Goal: Task Accomplishment & Management: Manage account settings

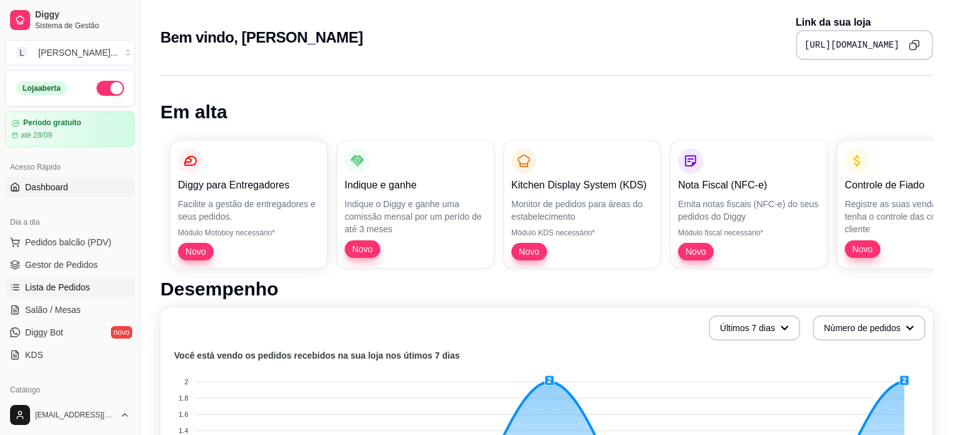
click at [55, 284] on span "Lista de Pedidos" at bounding box center [57, 287] width 65 height 13
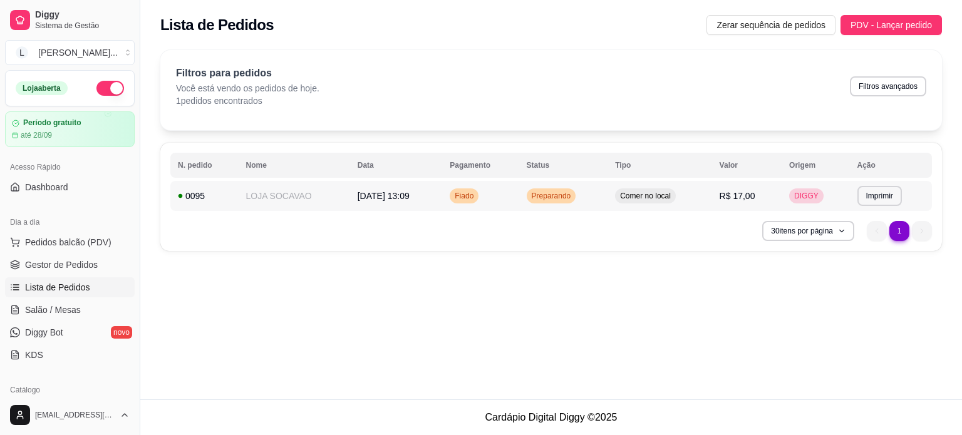
click at [712, 195] on td "Comer no local" at bounding box center [660, 196] width 104 height 30
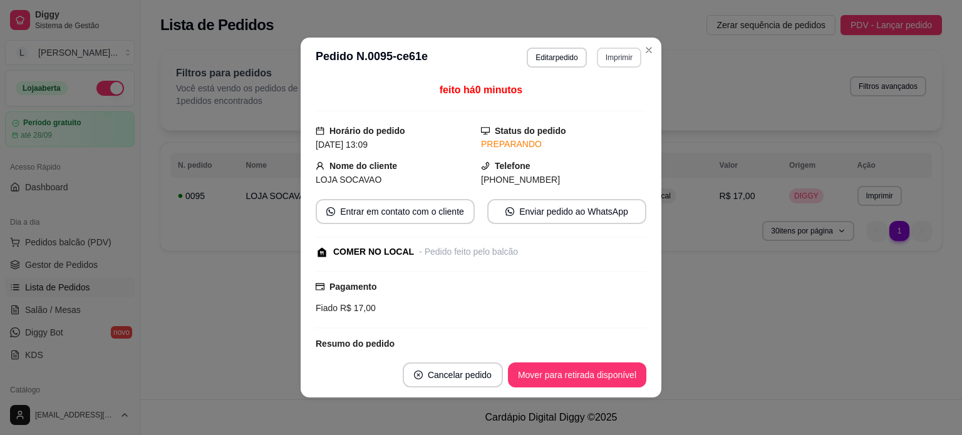
click at [614, 51] on button "Imprimir" at bounding box center [619, 58] width 44 height 20
click at [616, 100] on button "IMPRESSORA" at bounding box center [592, 101] width 91 height 20
click at [464, 379] on button "Cancelar pedido" at bounding box center [453, 375] width 100 height 25
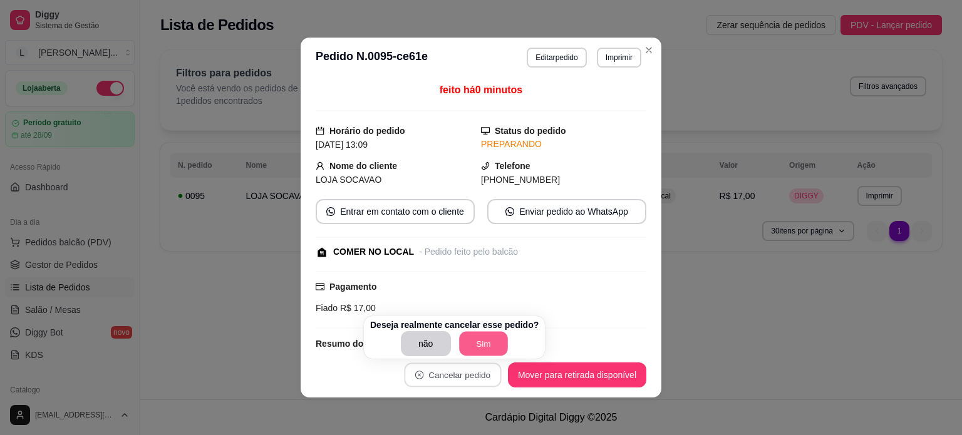
click at [484, 338] on button "Sim" at bounding box center [483, 344] width 49 height 24
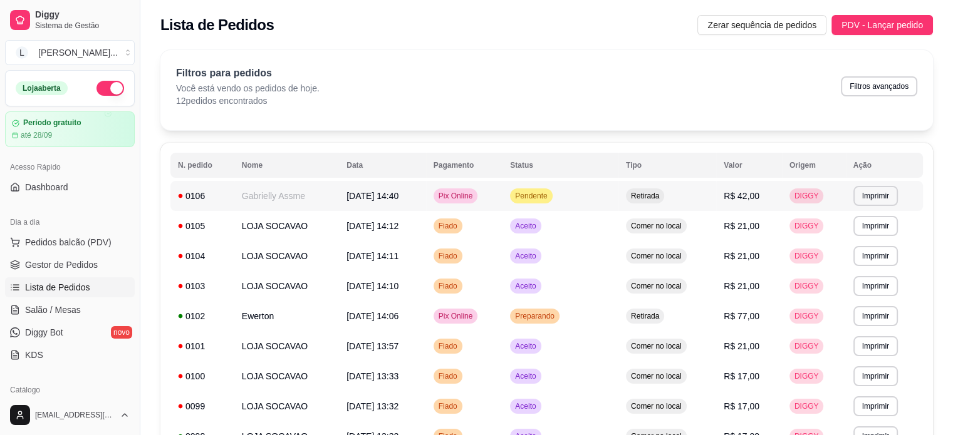
click at [326, 197] on td "Gabrielly Assme" at bounding box center [286, 196] width 105 height 30
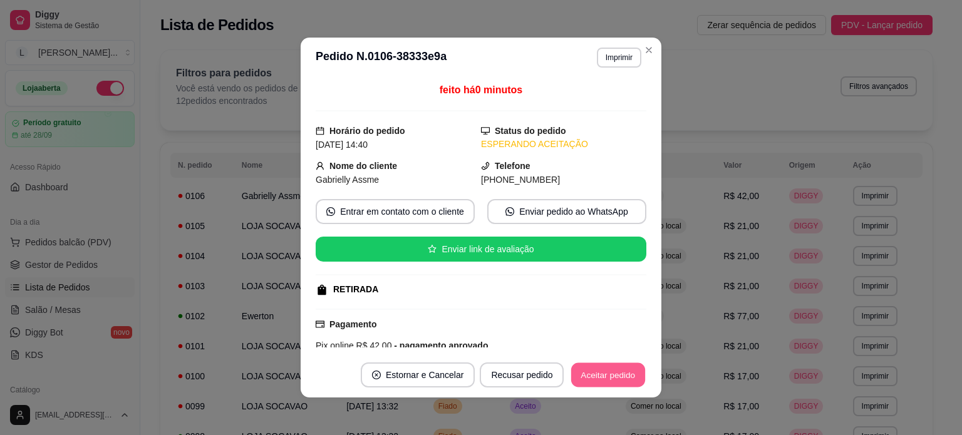
click at [631, 378] on button "Aceitar pedido" at bounding box center [608, 375] width 74 height 24
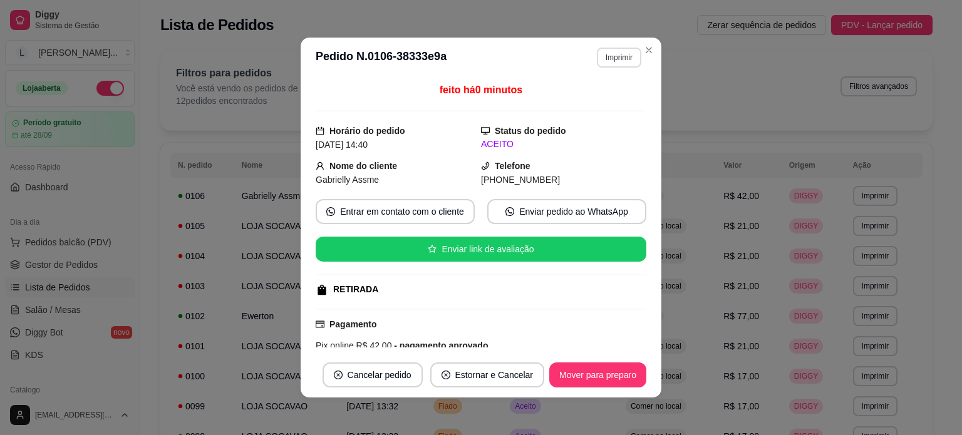
click at [620, 60] on button "Imprimir" at bounding box center [619, 58] width 44 height 20
click at [604, 102] on button "IMPRESSORA" at bounding box center [592, 101] width 91 height 20
click at [611, 376] on button "Mover para preparo" at bounding box center [597, 375] width 97 height 25
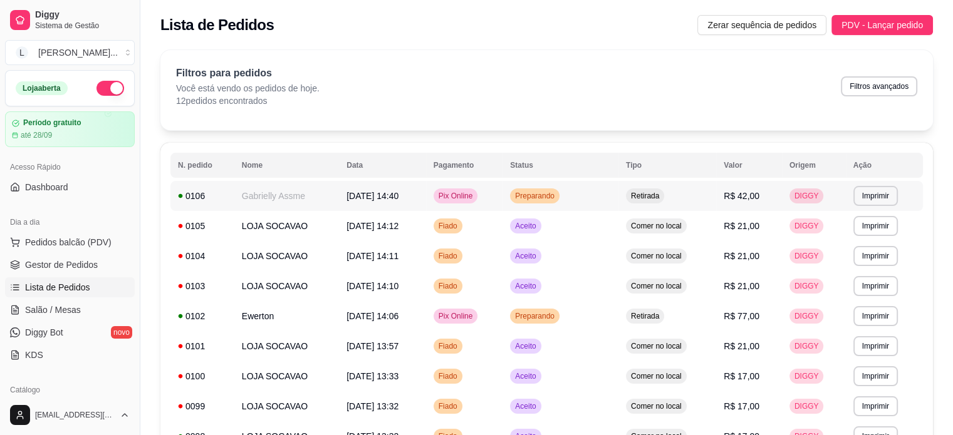
click at [413, 199] on td "[DATE] 14:40" at bounding box center [382, 196] width 87 height 30
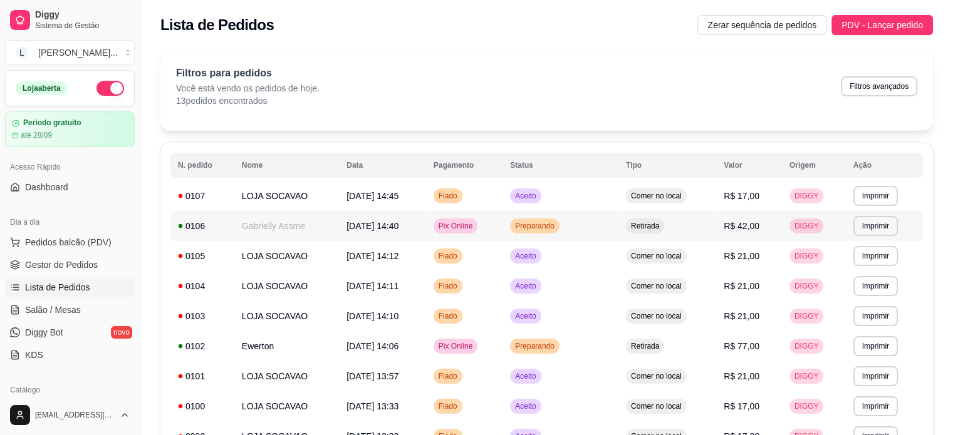
click at [559, 230] on div "Preparando" at bounding box center [534, 226] width 49 height 15
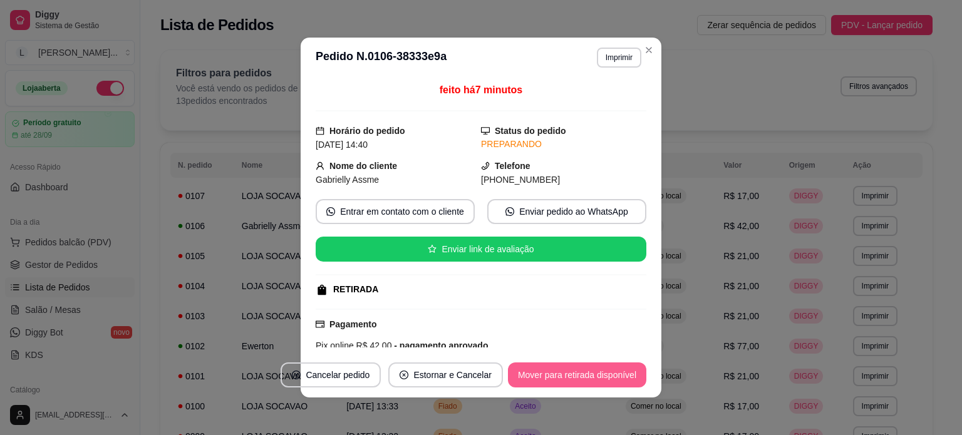
click at [551, 375] on button "Mover para retirada disponível" at bounding box center [577, 375] width 138 height 25
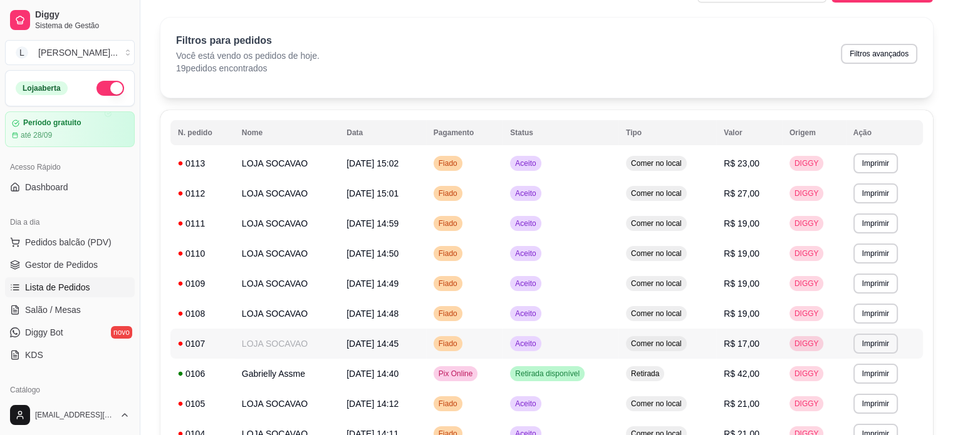
scroll to position [63, 0]
